Goal: Task Accomplishment & Management: Manage account settings

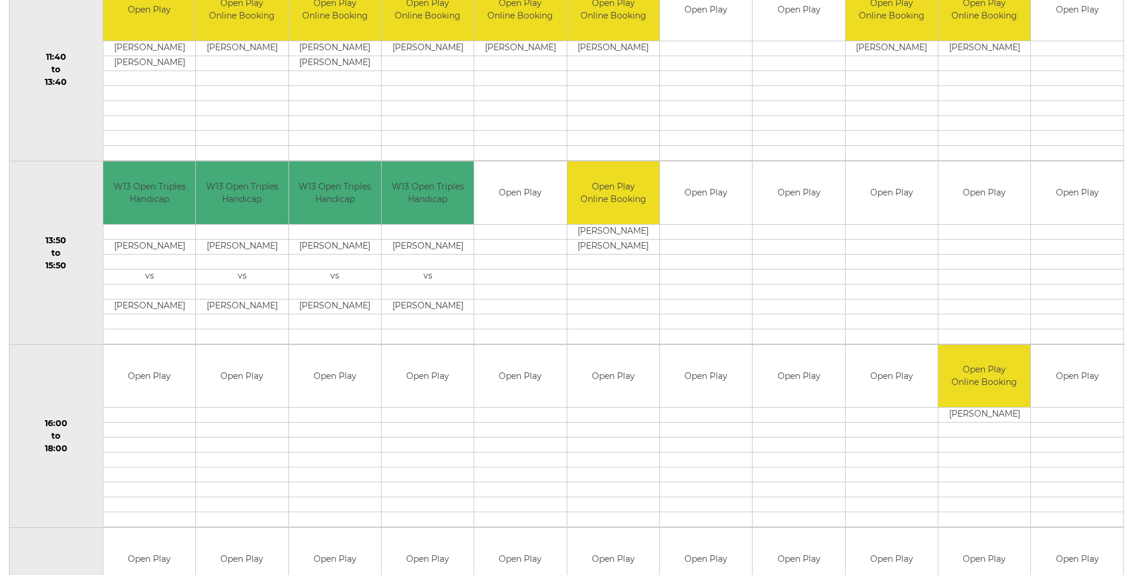
scroll to position [657, 0]
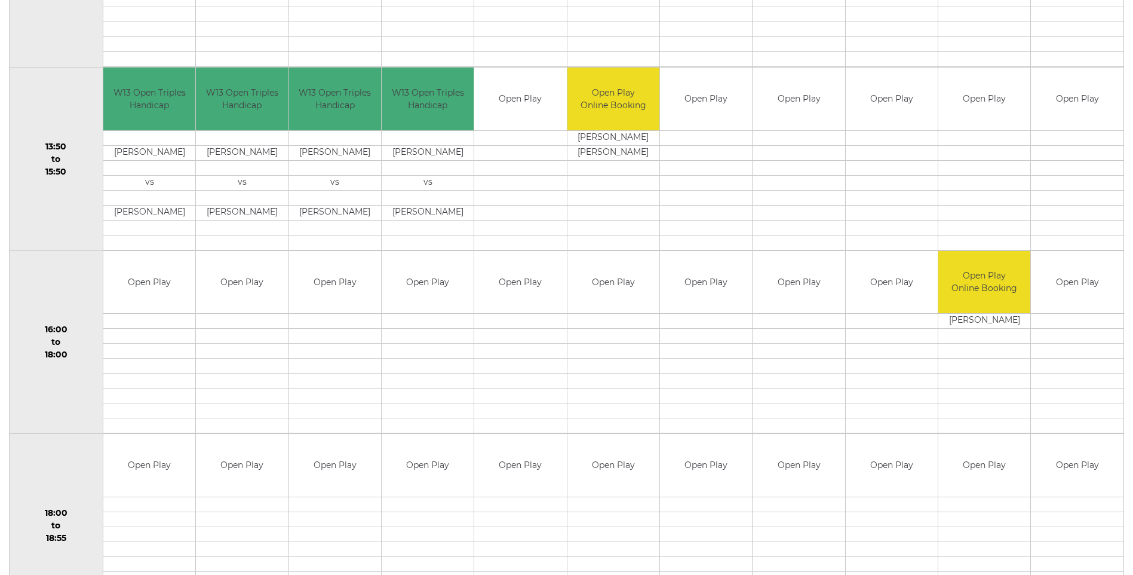
scroll to position [763, 0]
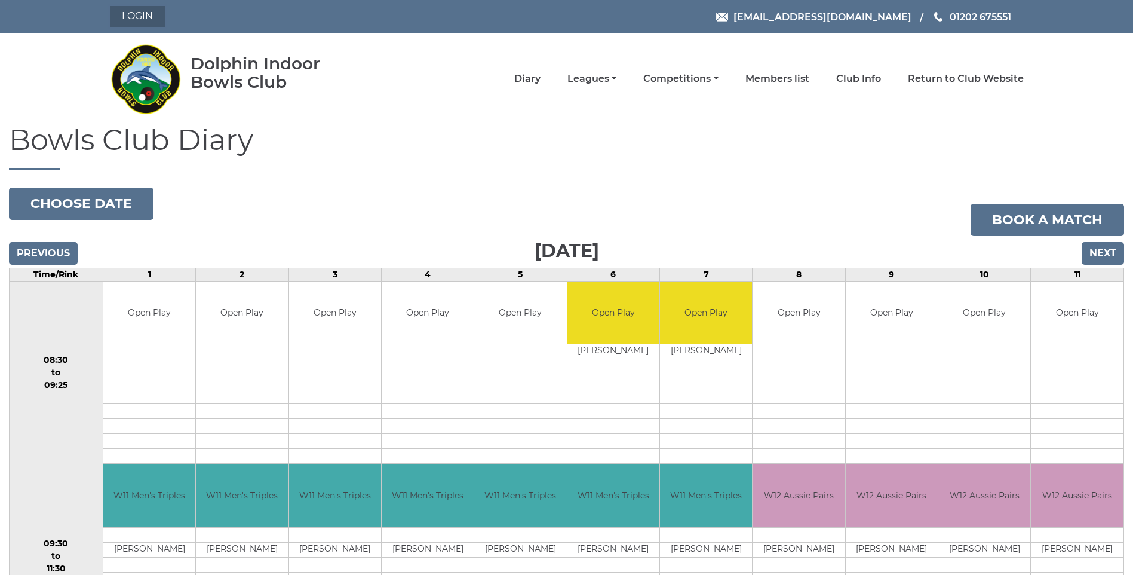
click at [153, 22] on link "Login" at bounding box center [137, 17] width 55 height 22
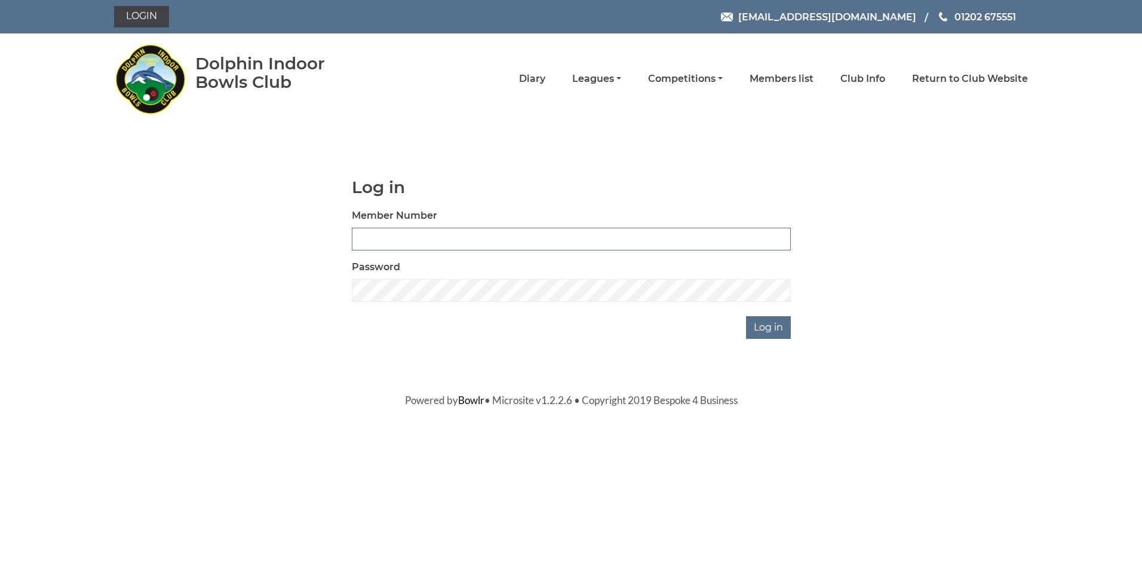
click at [412, 241] on input "Member Number" at bounding box center [571, 239] width 439 height 23
type input "3609"
click at [746, 316] on input "Log in" at bounding box center [768, 327] width 45 height 23
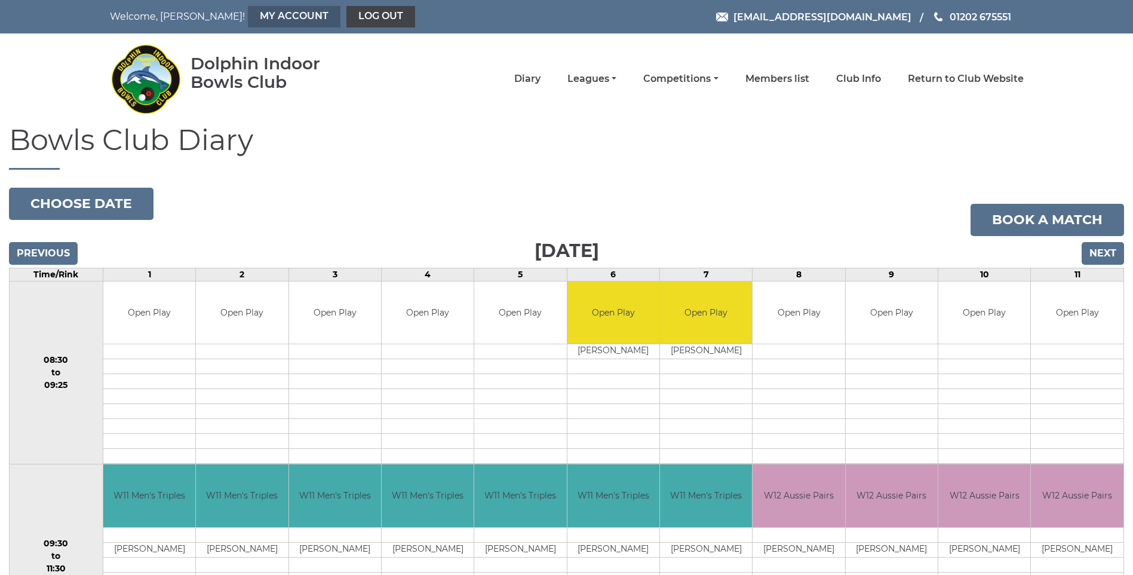
click at [248, 18] on link "My Account" at bounding box center [294, 17] width 93 height 22
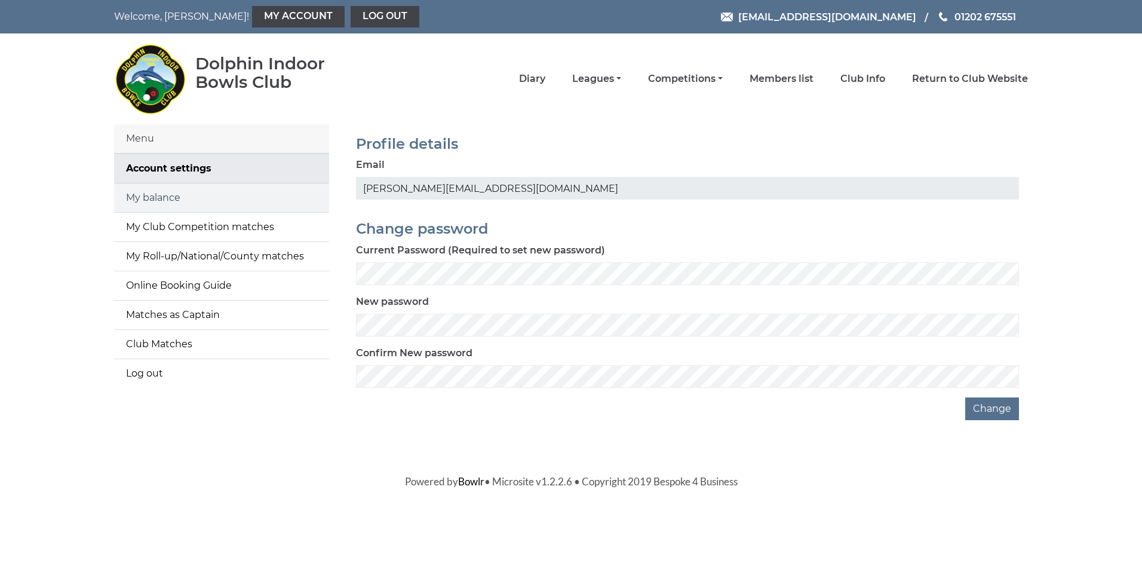
click at [164, 200] on link "My balance" at bounding box center [221, 197] width 215 height 29
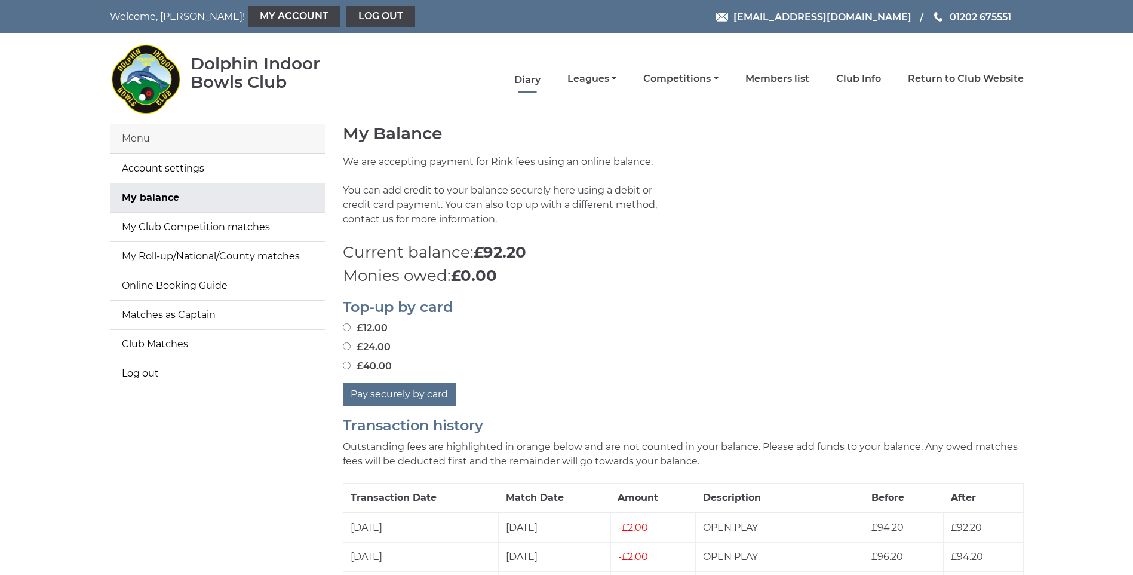
click at [534, 76] on link "Diary" at bounding box center [527, 79] width 26 height 13
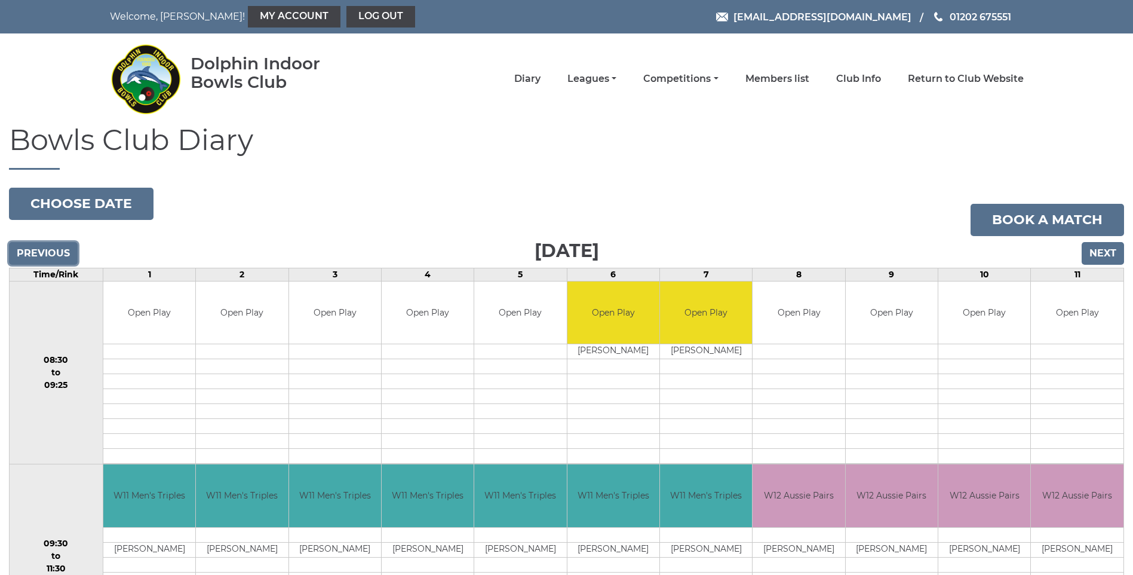
click at [48, 247] on input "Previous" at bounding box center [43, 253] width 69 height 23
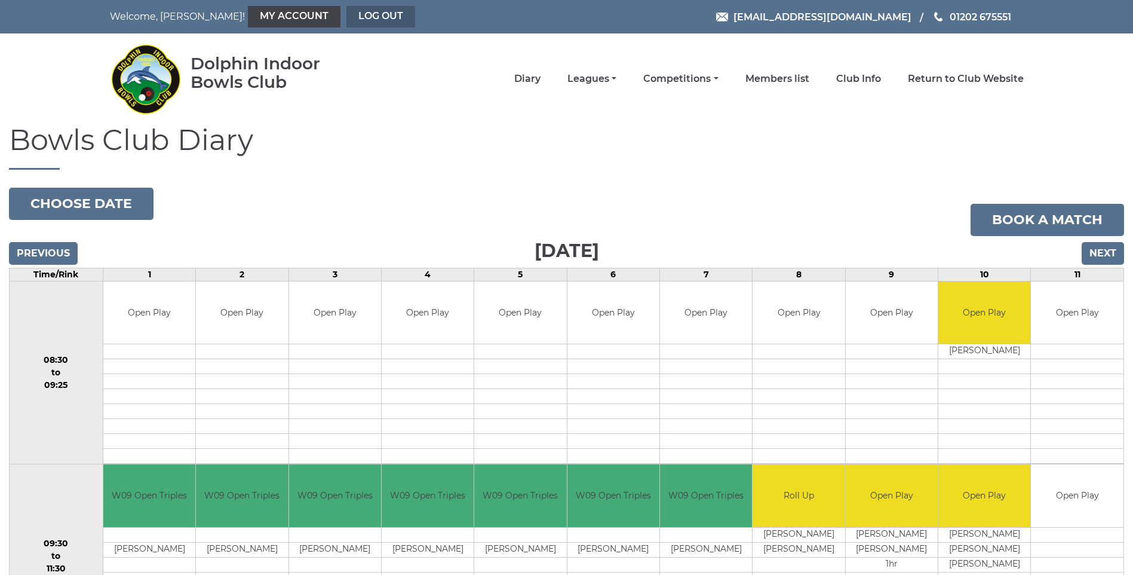
click at [347, 14] on link "Log out" at bounding box center [381, 17] width 69 height 22
